Goal: Find specific fact: Find specific fact

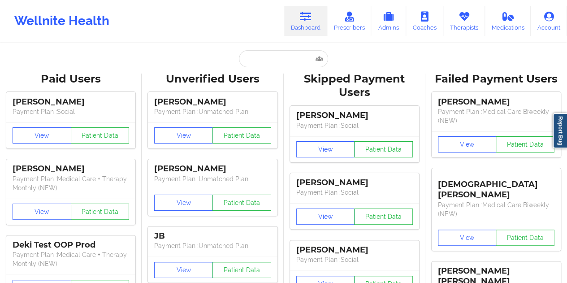
type input "[EMAIL_ADDRESS][DOMAIN_NAME]"
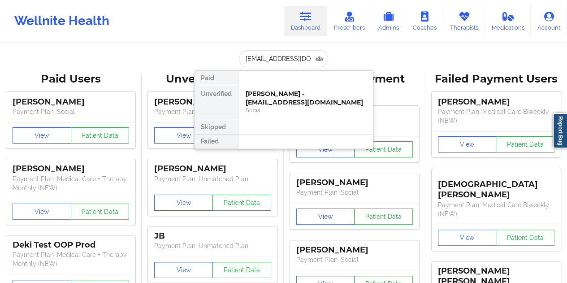
click at [283, 103] on div "[PERSON_NAME] - [EMAIL_ADDRESS][DOMAIN_NAME]" at bounding box center [306, 98] width 120 height 17
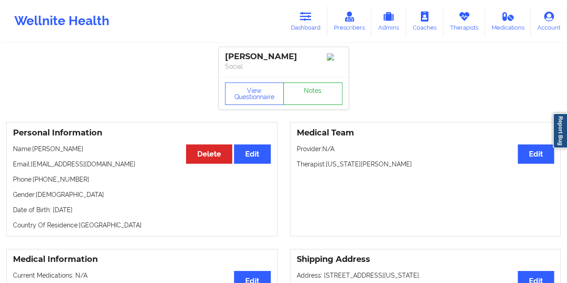
click at [316, 86] on link "Notes" at bounding box center [312, 94] width 59 height 22
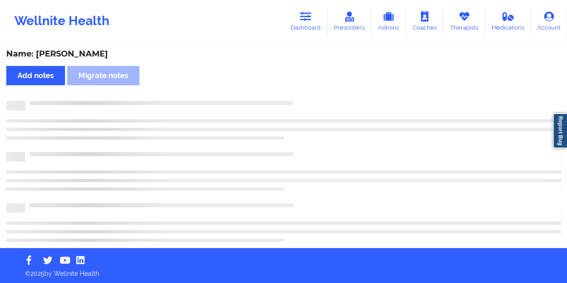
click at [70, 52] on div "Name: [PERSON_NAME]" at bounding box center [283, 54] width 555 height 10
copy div "[PERSON_NAME]"
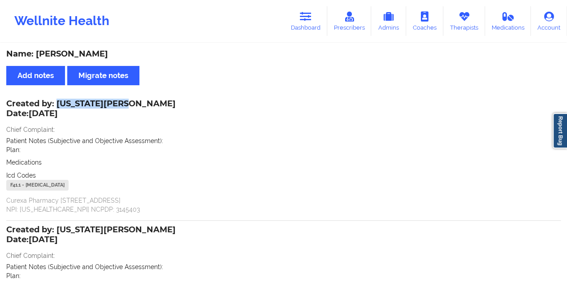
drag, startPoint x: 58, startPoint y: 101, endPoint x: 117, endPoint y: 101, distance: 59.2
click at [117, 101] on div "Created by: [US_STATE][PERSON_NAME] Date: [DATE]" at bounding box center [91, 109] width 170 height 21
copy div "[US_STATE][PERSON_NAME]"
